Goal: Task Accomplishment & Management: Manage account settings

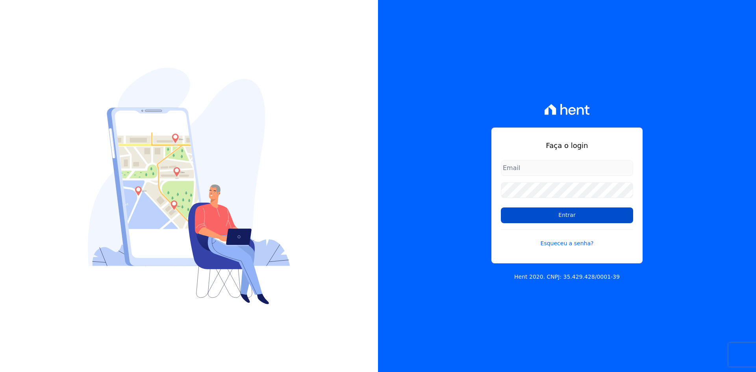
type input "contato@grupokaiser.com.br"
click at [509, 217] on input "Entrar" at bounding box center [567, 216] width 132 height 16
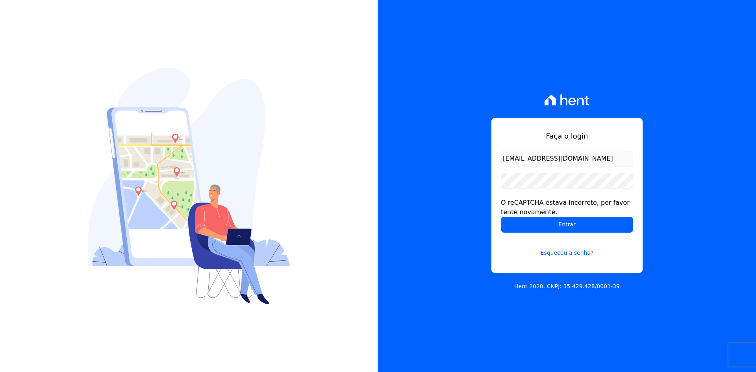
click at [513, 225] on input "Entrar" at bounding box center [567, 225] width 132 height 16
drag, startPoint x: 0, startPoint y: 0, endPoint x: 368, endPoint y: 221, distance: 428.9
click at [368, 221] on div at bounding box center [189, 186] width 378 height 372
click at [513, 220] on input "Entrar" at bounding box center [567, 225] width 132 height 16
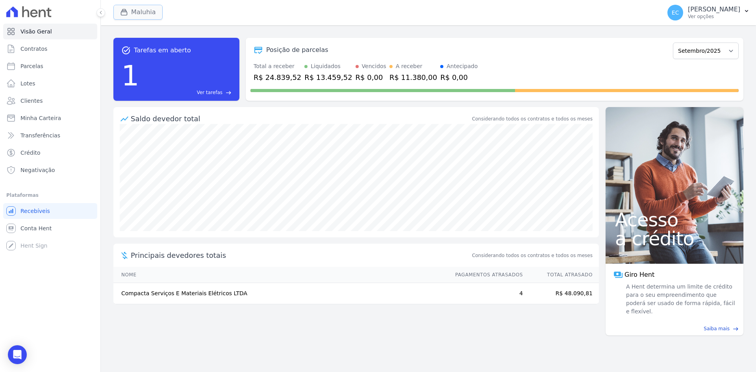
click at [135, 15] on button "Maluhia" at bounding box center [137, 12] width 49 height 15
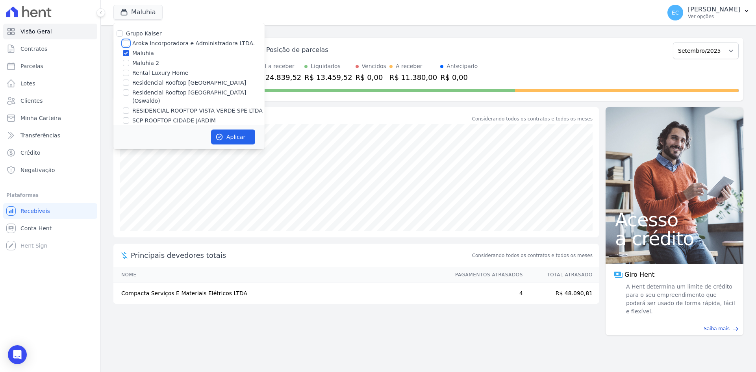
click at [124, 41] on input "Aroka Incorporadora e Administradora LTDA." at bounding box center [126, 43] width 6 height 6
checkbox input "true"
click at [124, 54] on input "Maluhia" at bounding box center [126, 53] width 6 height 6
checkbox input "false"
click at [225, 134] on button "Aplicar" at bounding box center [233, 137] width 44 height 15
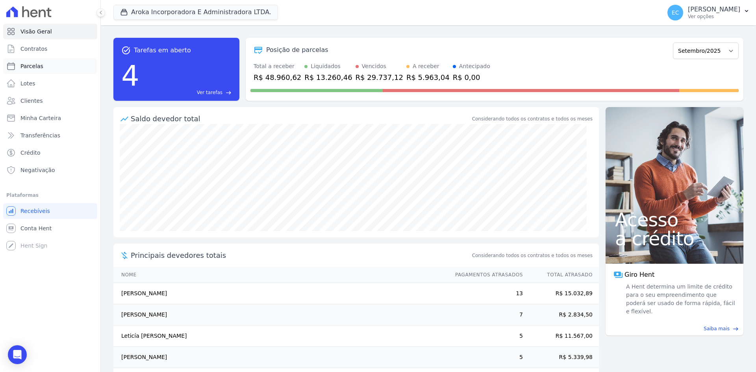
click at [39, 65] on span "Parcelas" at bounding box center [31, 66] width 23 height 8
select select
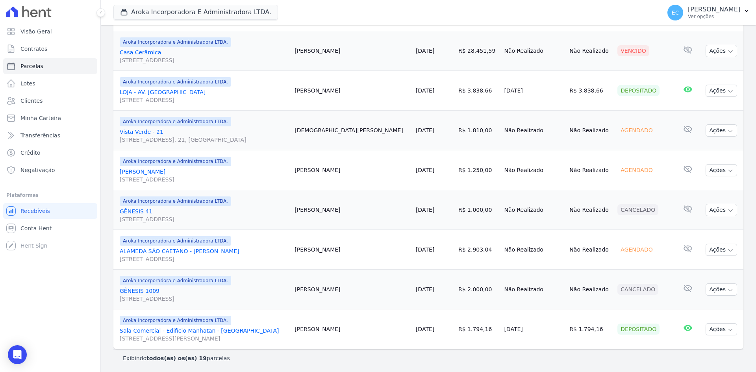
scroll to position [642, 0]
click at [128, 16] on div "button" at bounding box center [125, 12] width 11 height 8
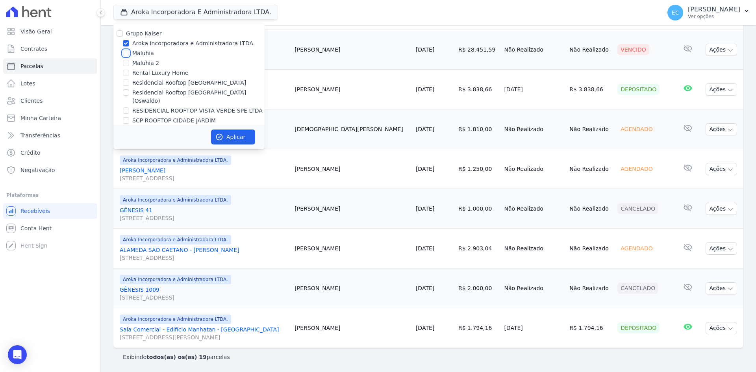
click at [124, 54] on input "Maluhia" at bounding box center [126, 53] width 6 height 6
checkbox input "true"
click at [125, 45] on input "Aroka Incorporadora e Administradora LTDA." at bounding box center [126, 43] width 6 height 6
checkbox input "false"
click at [223, 135] on icon "button" at bounding box center [220, 137] width 6 height 6
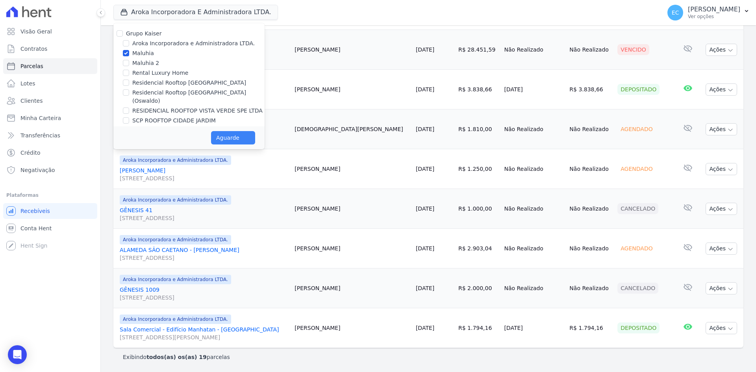
select select
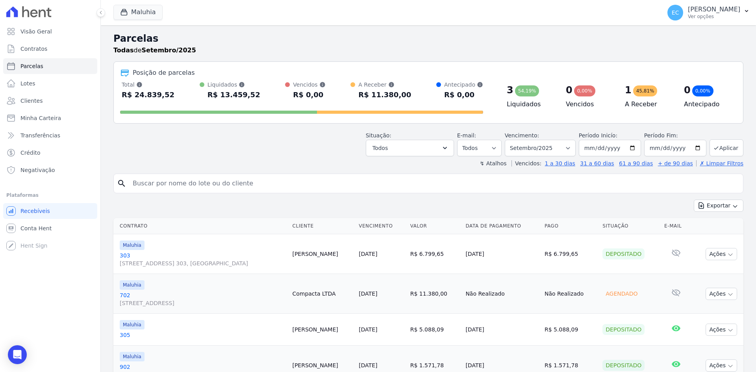
scroll to position [37, 0]
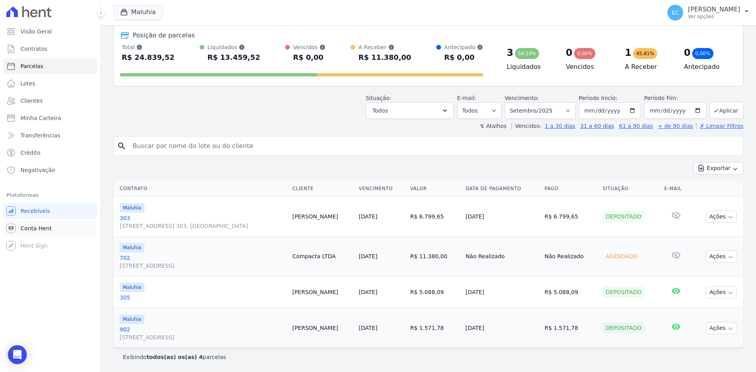
click at [41, 227] on span "Conta Hent" at bounding box center [35, 229] width 31 height 8
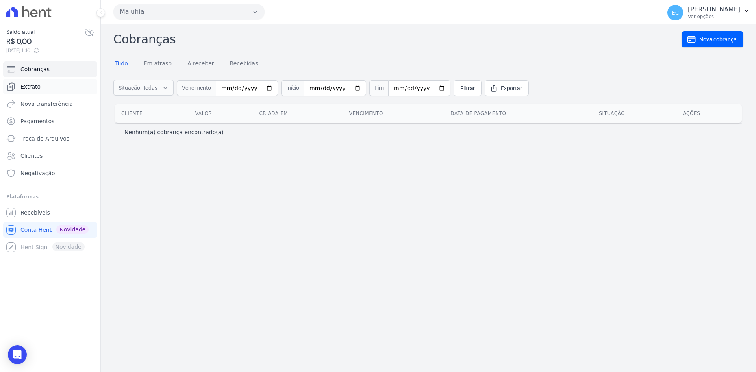
click at [43, 82] on link "Extrato" at bounding box center [50, 87] width 94 height 16
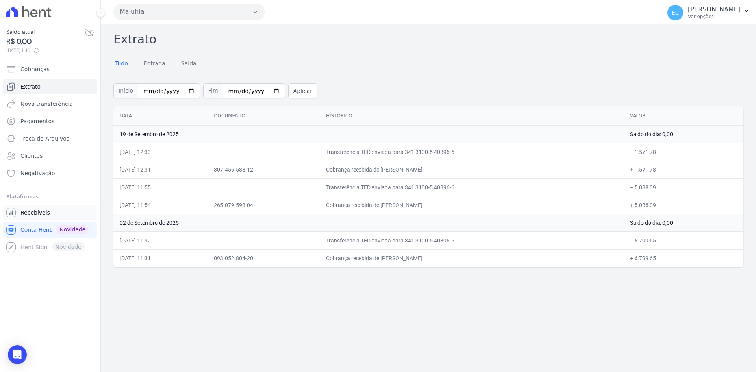
click at [39, 212] on span "Recebíveis" at bounding box center [35, 213] width 30 height 8
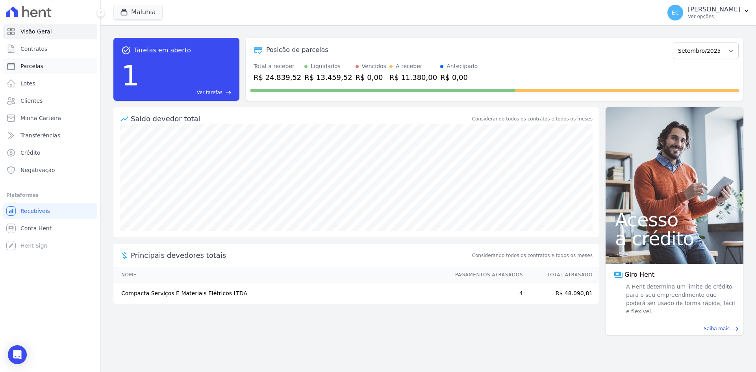
click at [24, 63] on span "Parcelas" at bounding box center [31, 66] width 23 height 8
select select
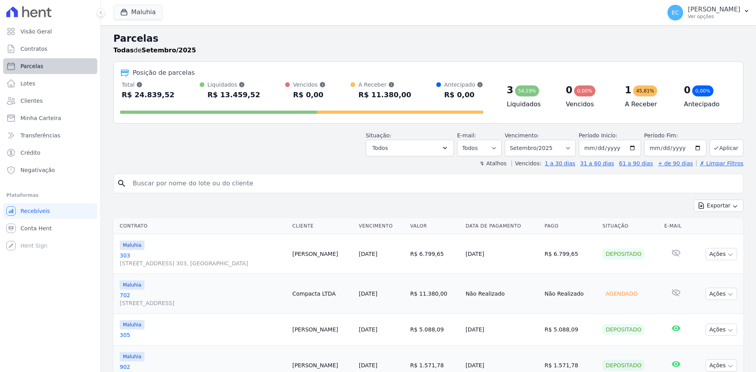
select select
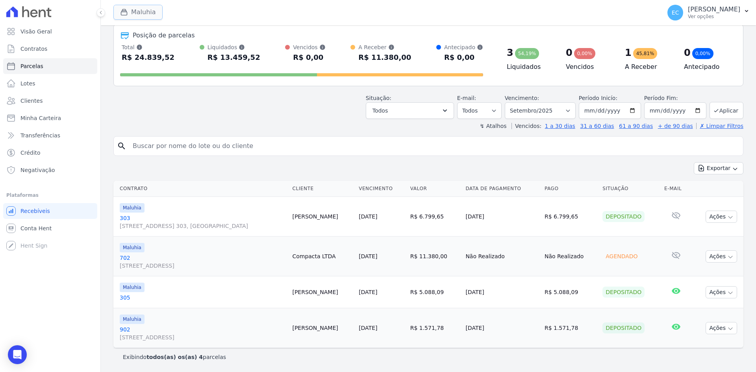
click at [129, 7] on button "Maluhia" at bounding box center [137, 12] width 49 height 15
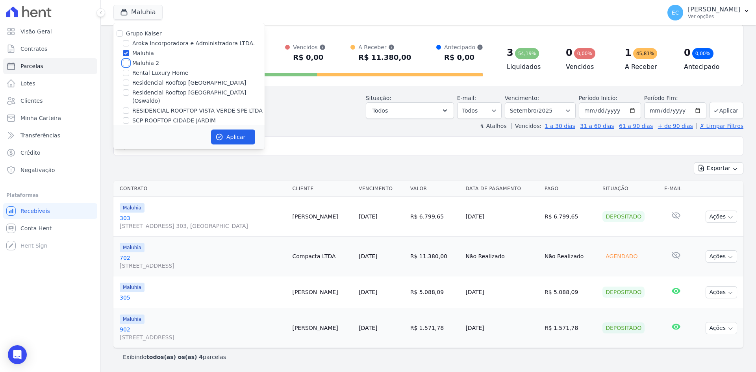
click at [126, 64] on input "Maluhia 2" at bounding box center [126, 63] width 6 height 6
checkbox input "true"
click at [126, 55] on input "Maluhia" at bounding box center [126, 53] width 6 height 6
checkbox input "false"
click at [219, 134] on icon "button" at bounding box center [220, 137] width 6 height 6
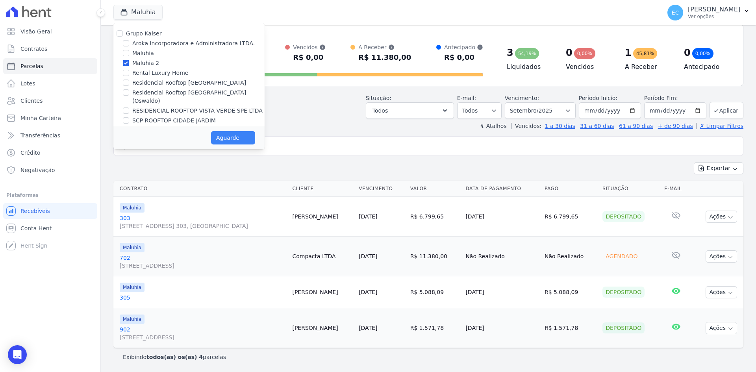
select select
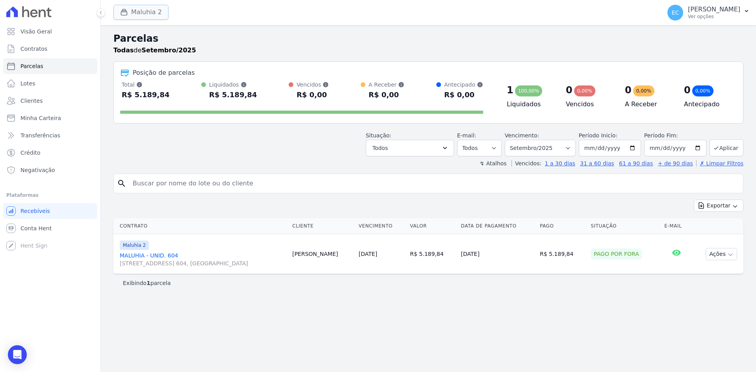
click at [134, 17] on button "Maluhia 2" at bounding box center [140, 12] width 55 height 15
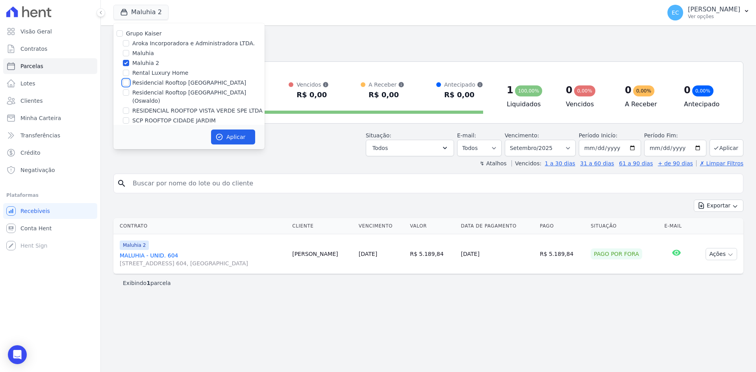
click at [124, 83] on input "Residencial Rooftop Vista Verde" at bounding box center [126, 83] width 6 height 6
checkbox input "true"
click at [127, 59] on div at bounding box center [126, 63] width 6 height 8
click at [126, 63] on input "Maluhia 2" at bounding box center [126, 63] width 6 height 6
checkbox input "false"
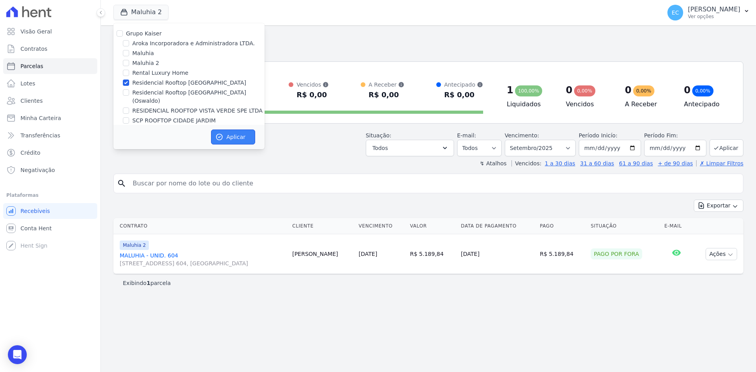
click at [227, 136] on button "Aplicar" at bounding box center [233, 137] width 44 height 15
select select
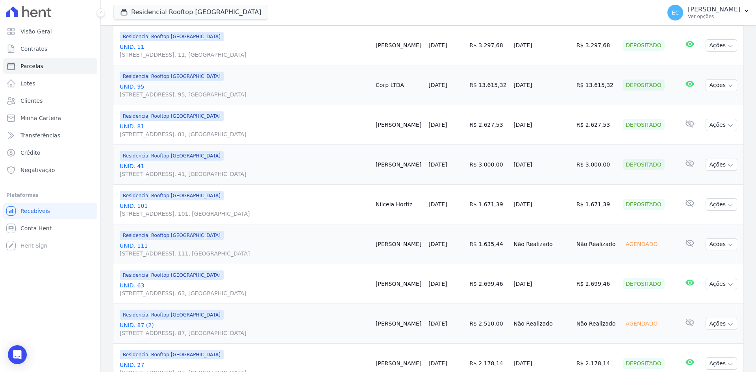
scroll to position [604, 0]
